Goal: Task Accomplishment & Management: Use online tool/utility

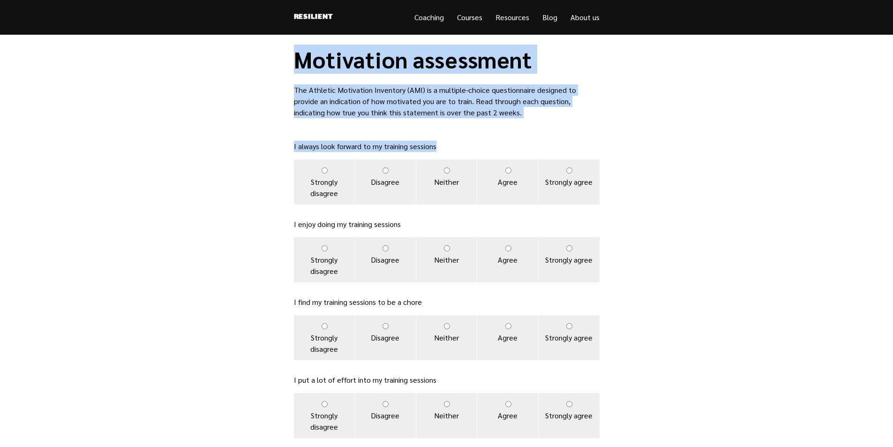
drag, startPoint x: 295, startPoint y: 58, endPoint x: 492, endPoint y: 150, distance: 217.6
copy div "Motivation assessment The Athletic Motivation Inventory (AMI) is a multiple-cho…"
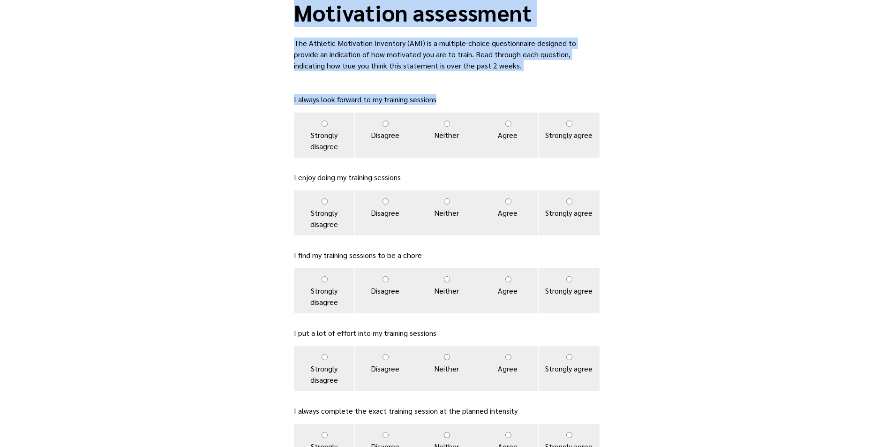
click at [709, 220] on main "Motivation assessment The Athletic Motivation Inventory (AMI) is a multiple-cho…" at bounding box center [446, 453] width 893 height 930
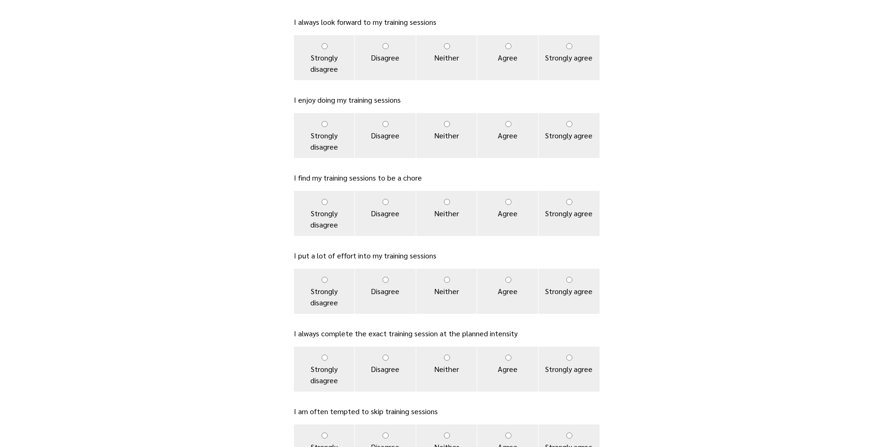
scroll to position [141, 0]
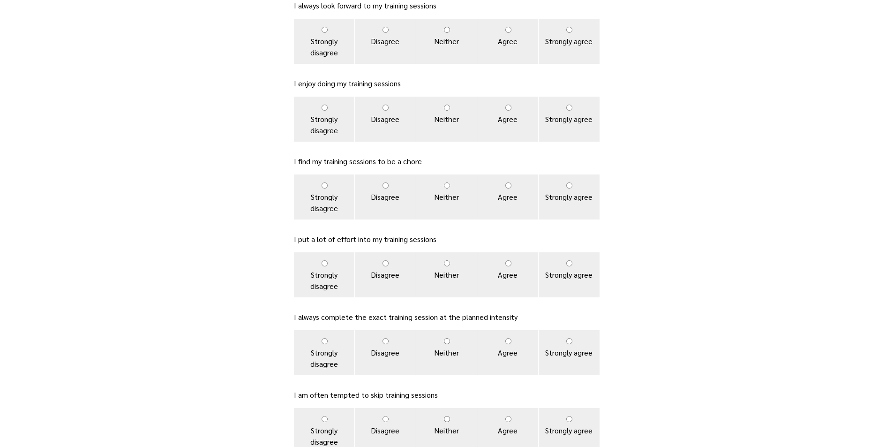
click at [680, 164] on main "Motivation assessment The Athletic Motivation Inventory (AMI) is a multiple-cho…" at bounding box center [446, 359] width 893 height 930
click at [666, 267] on main "Motivation assessment The Athletic Motivation Inventory (AMI) is a multiple-cho…" at bounding box center [446, 359] width 893 height 930
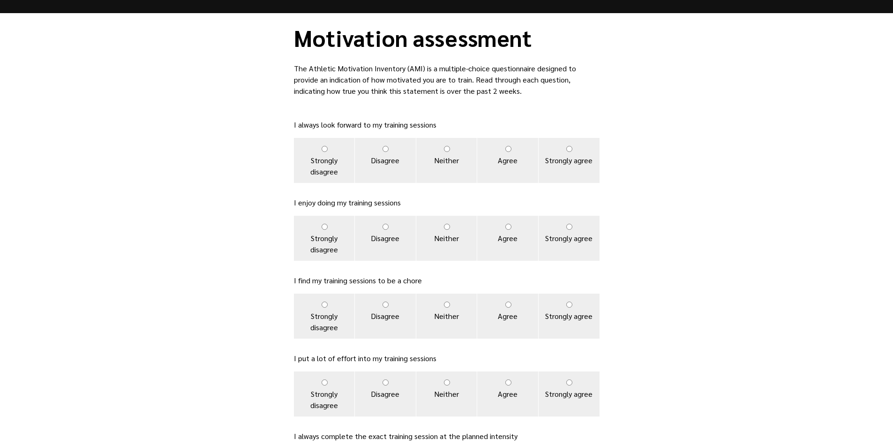
scroll to position [0, 0]
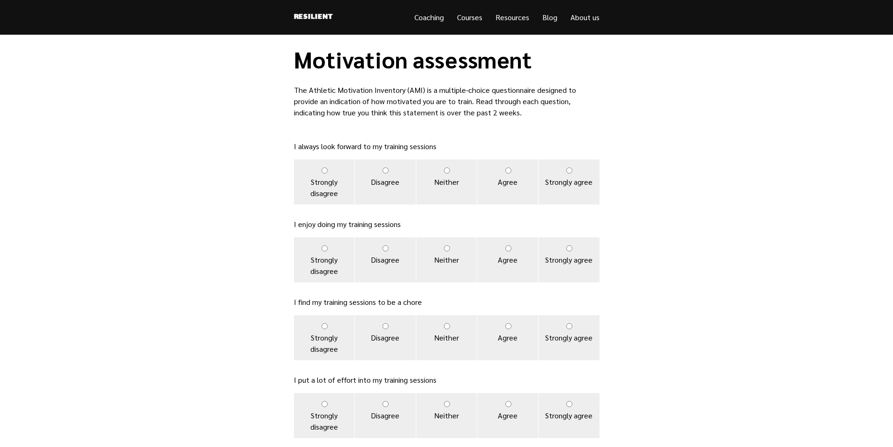
click at [568, 169] on input "Strongly agree" at bounding box center [569, 170] width 6 height 6
radio input "true"
click at [569, 248] on input "Strongly agree" at bounding box center [569, 248] width 6 height 6
radio input "true"
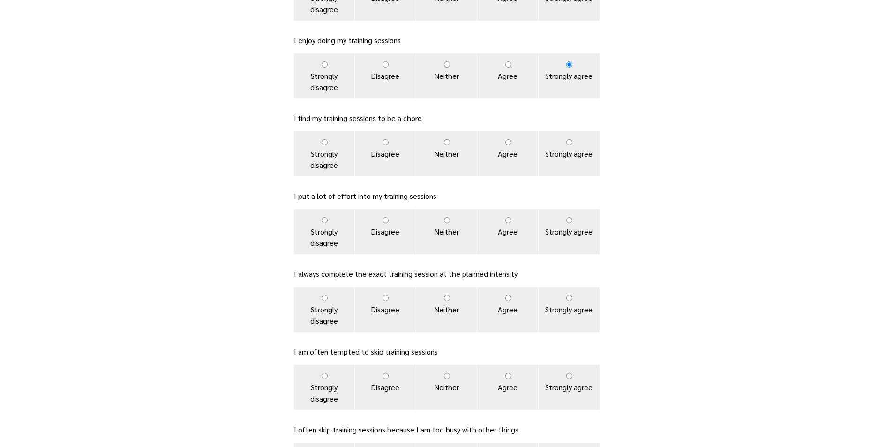
scroll to position [187, 0]
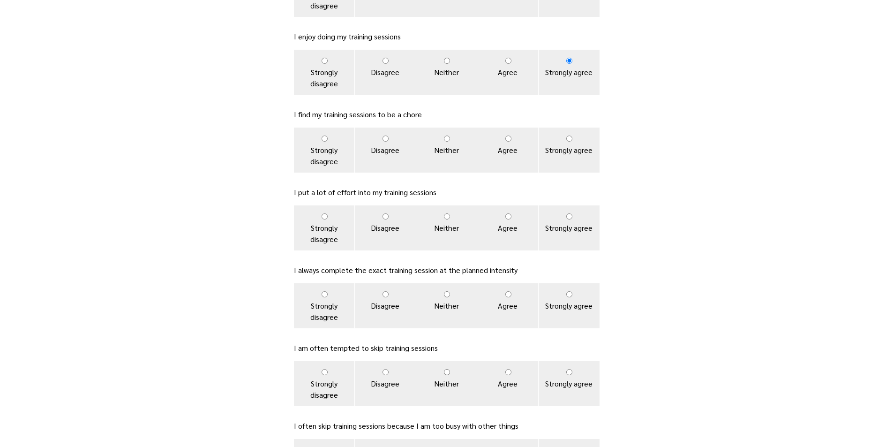
click at [321, 139] on input "Strongly disagree" at bounding box center [324, 138] width 6 height 6
radio input "true"
click at [567, 219] on label "Strongly agree" at bounding box center [568, 227] width 61 height 45
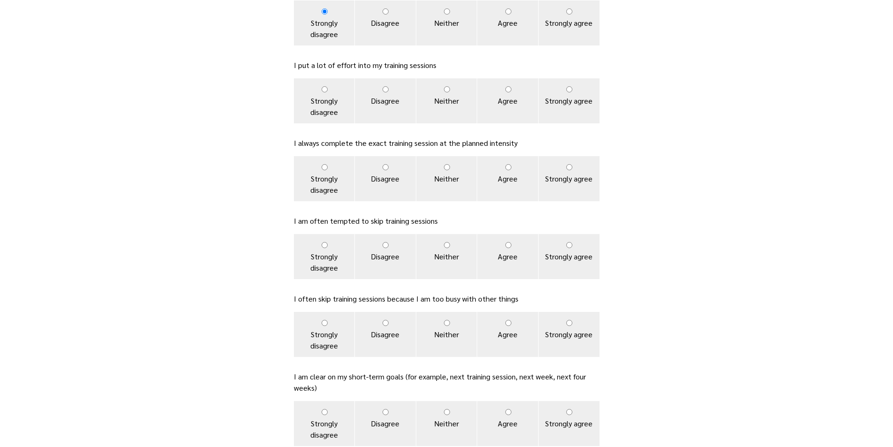
scroll to position [328, 0]
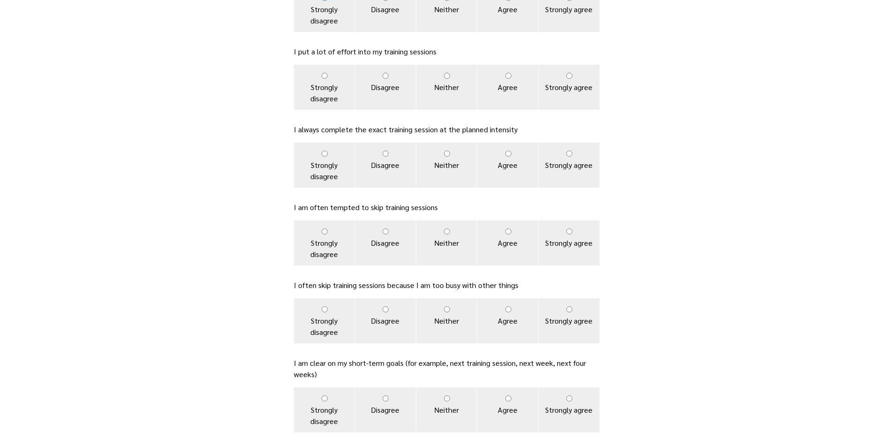
click at [571, 153] on input "Strongly agree" at bounding box center [569, 153] width 6 height 6
radio input "true"
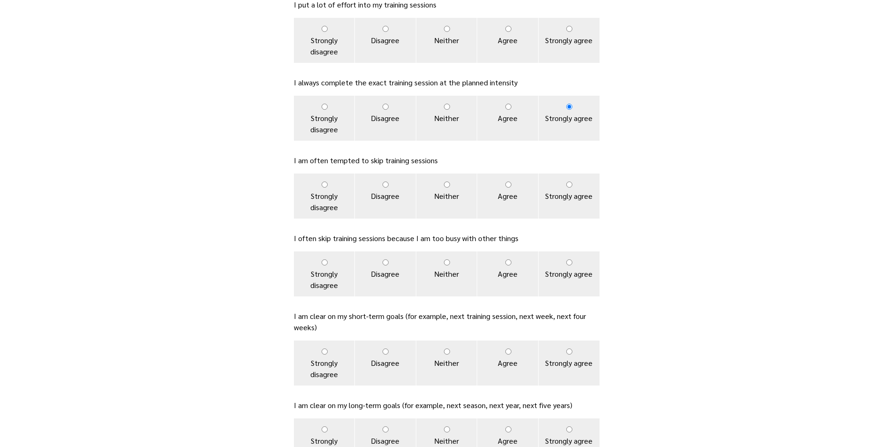
click at [324, 184] on input "Strongly disagree" at bounding box center [324, 184] width 6 height 6
radio input "true"
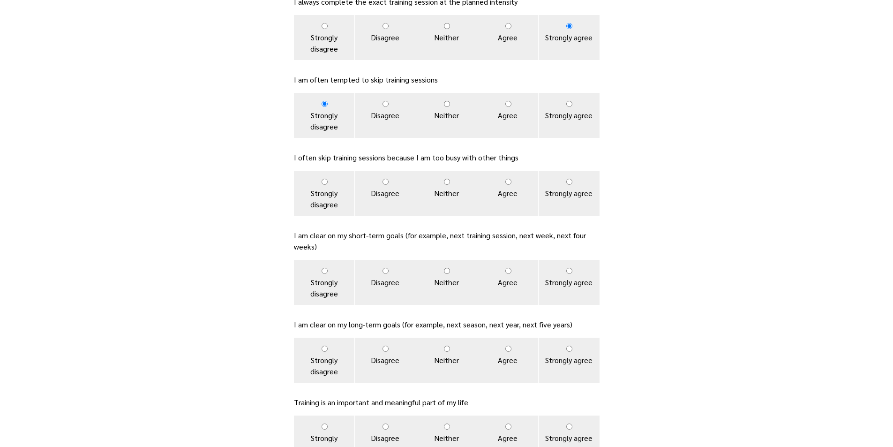
scroll to position [469, 0]
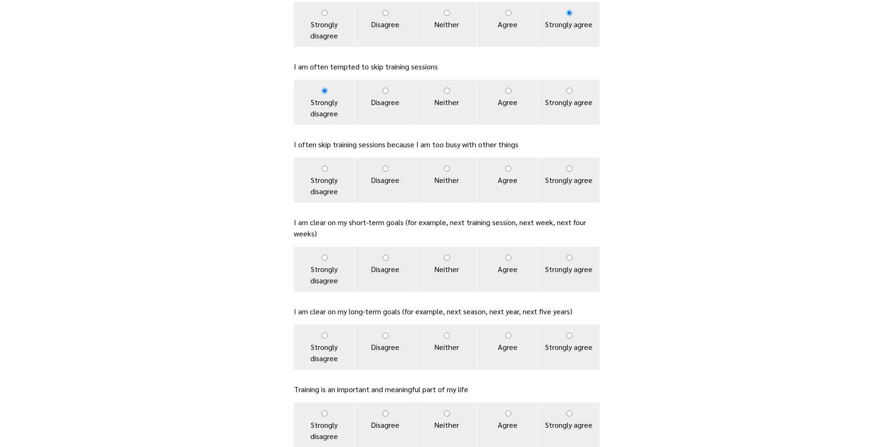
click at [324, 168] on input "Strongly disagree" at bounding box center [324, 168] width 6 height 6
radio input "true"
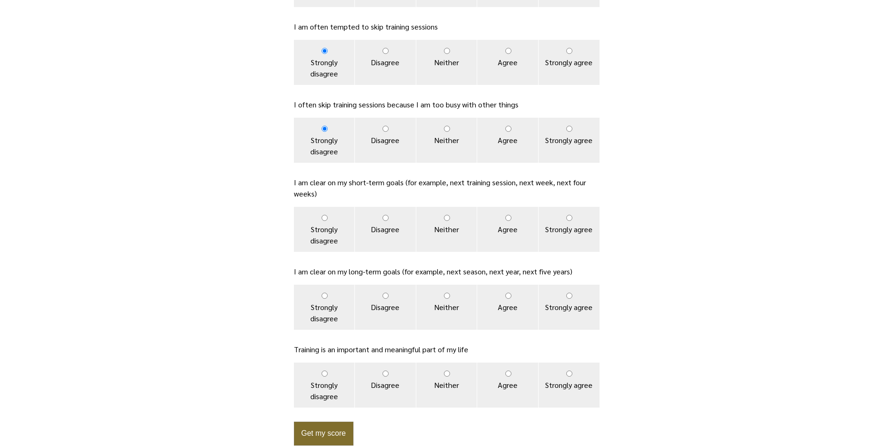
scroll to position [562, 0]
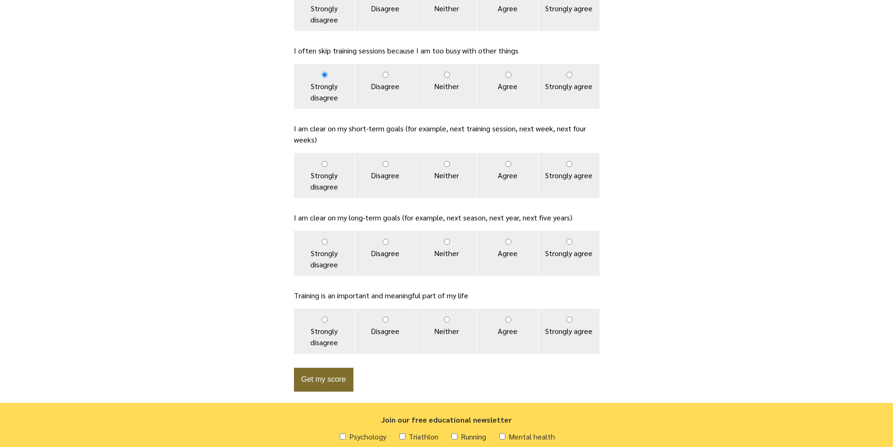
click at [571, 164] on input "Strongly agree" at bounding box center [569, 164] width 6 height 6
radio input "true"
click at [570, 240] on input "Strongly agree" at bounding box center [569, 242] width 6 height 6
radio input "true"
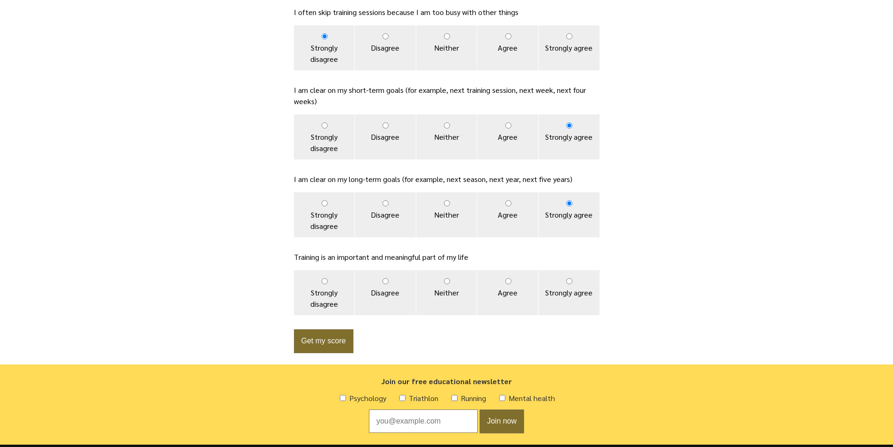
scroll to position [656, 0]
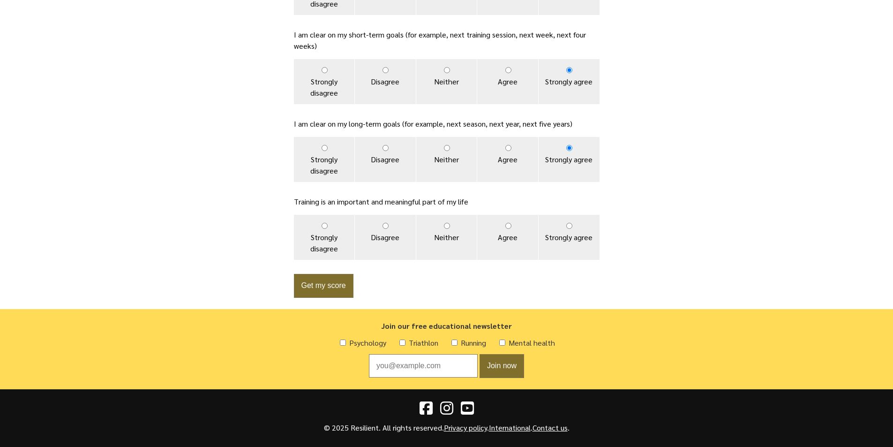
click at [567, 225] on input "Strongly agree" at bounding box center [569, 226] width 6 height 6
radio input "true"
click at [325, 285] on button "Get my score" at bounding box center [324, 286] width 60 height 24
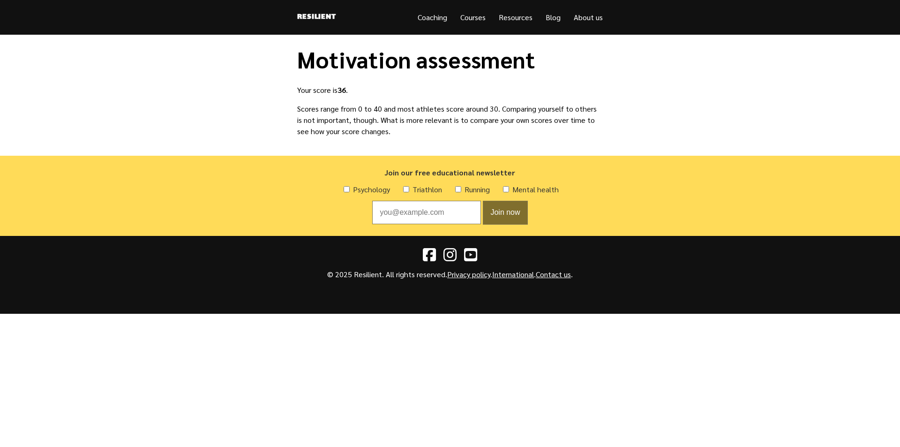
click at [432, 16] on link "Coaching" at bounding box center [433, 17] width 30 height 10
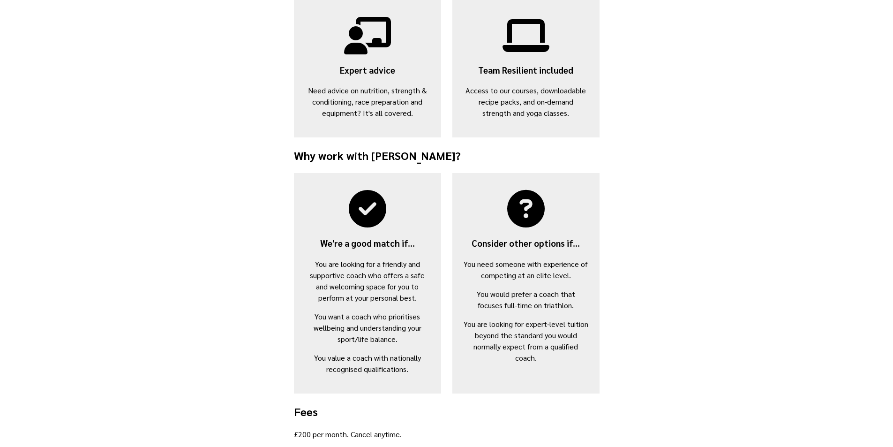
scroll to position [516, 0]
